Goal: Task Accomplishment & Management: Manage account settings

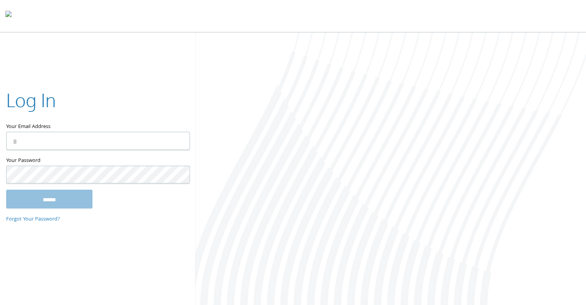
type input "**********"
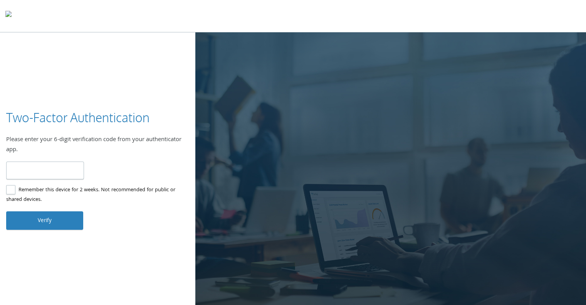
click at [56, 171] on input "number" at bounding box center [45, 171] width 78 height 18
type input "******"
click at [56, 215] on button "Verify" at bounding box center [44, 220] width 77 height 19
